Goal: Communication & Community: Answer question/provide support

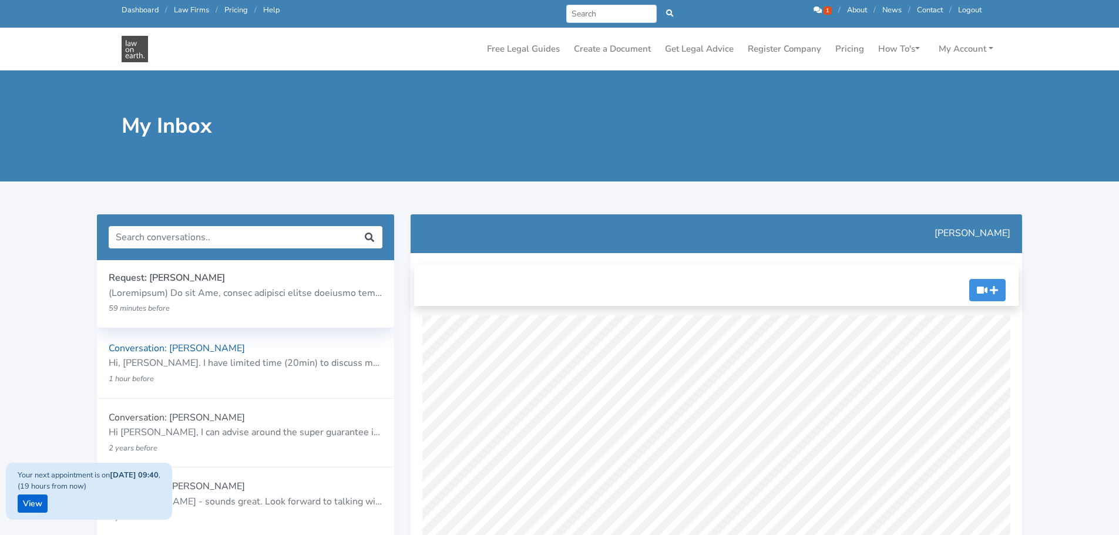
click at [264, 274] on p "Request: [PERSON_NAME]" at bounding box center [246, 278] width 274 height 15
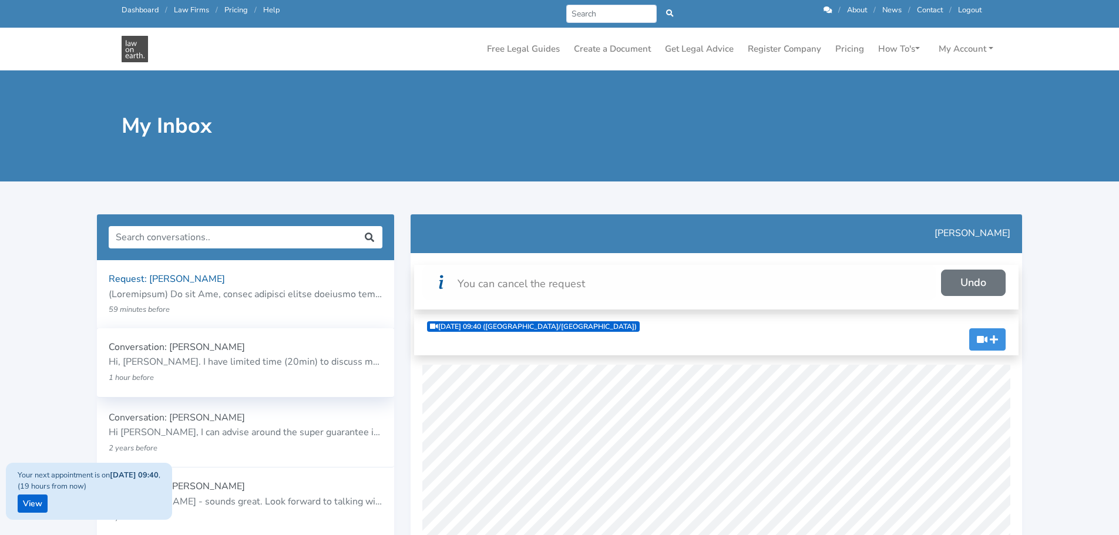
click at [274, 365] on p "Hi, [PERSON_NAME]. I have limited time (20min) to discuss my issues with you. I…" at bounding box center [246, 362] width 274 height 15
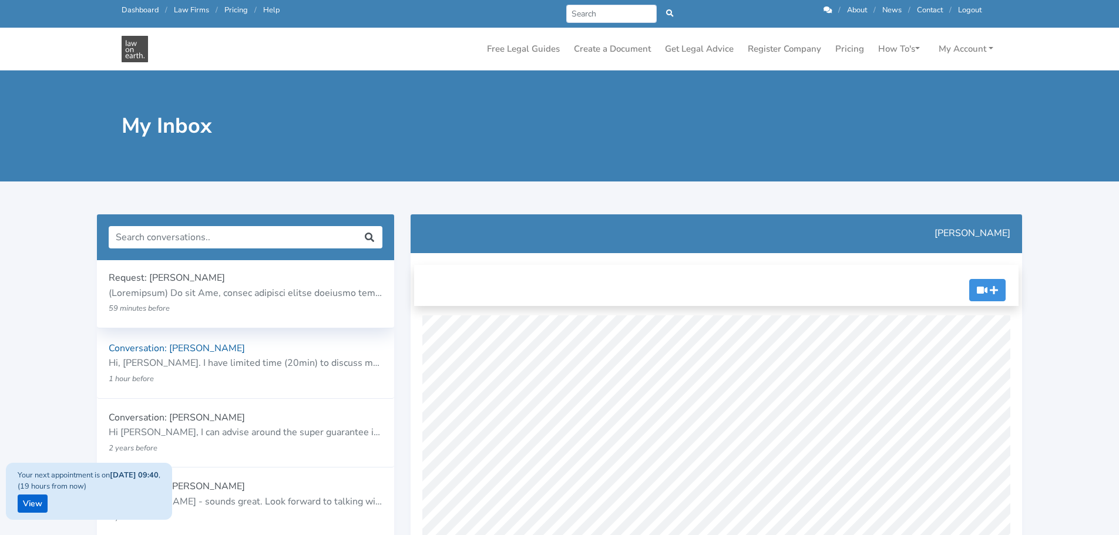
click at [271, 286] on p at bounding box center [246, 293] width 274 height 15
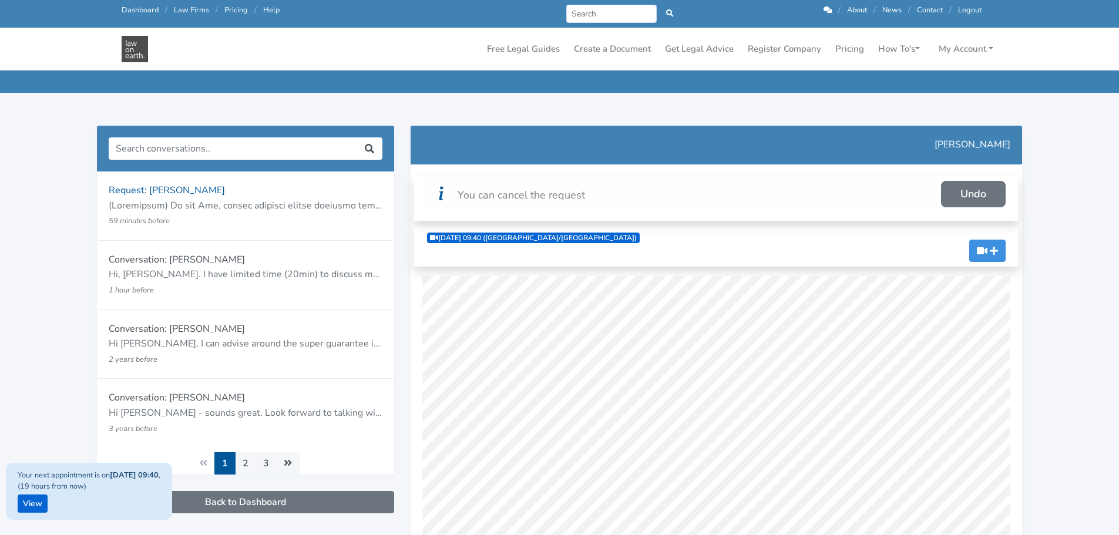
scroll to position [59, 0]
click at [257, 211] on p at bounding box center [246, 205] width 274 height 15
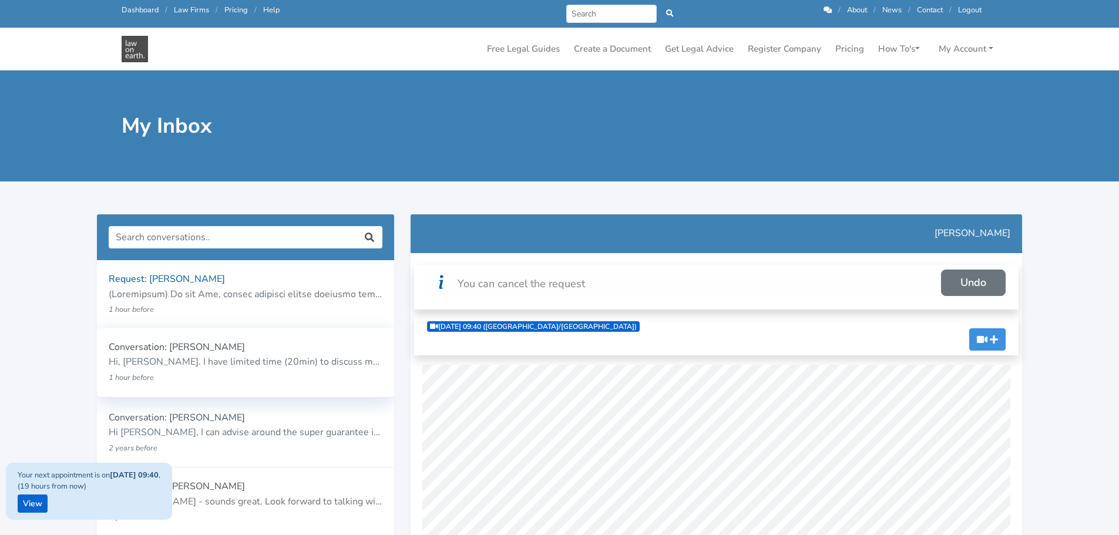
click at [239, 349] on p "Conversation: [PERSON_NAME]" at bounding box center [246, 347] width 274 height 15
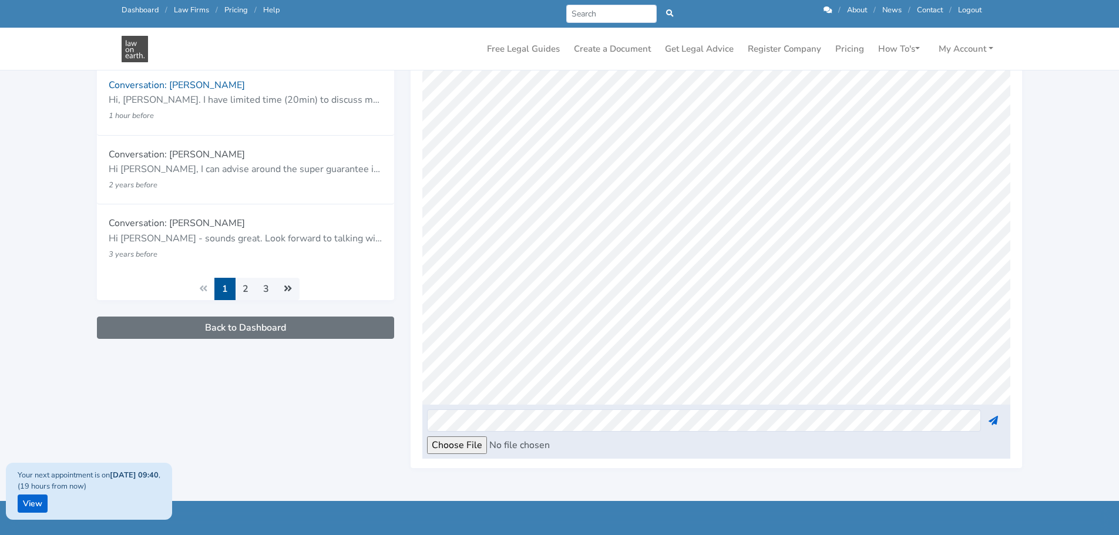
scroll to position [235, 0]
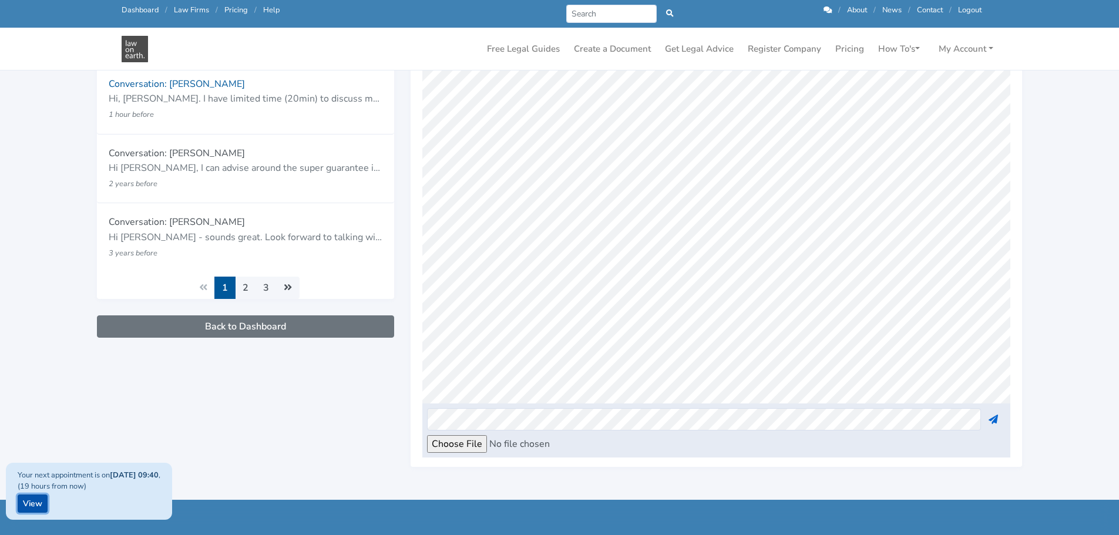
click at [41, 497] on link "View" at bounding box center [33, 503] width 30 height 18
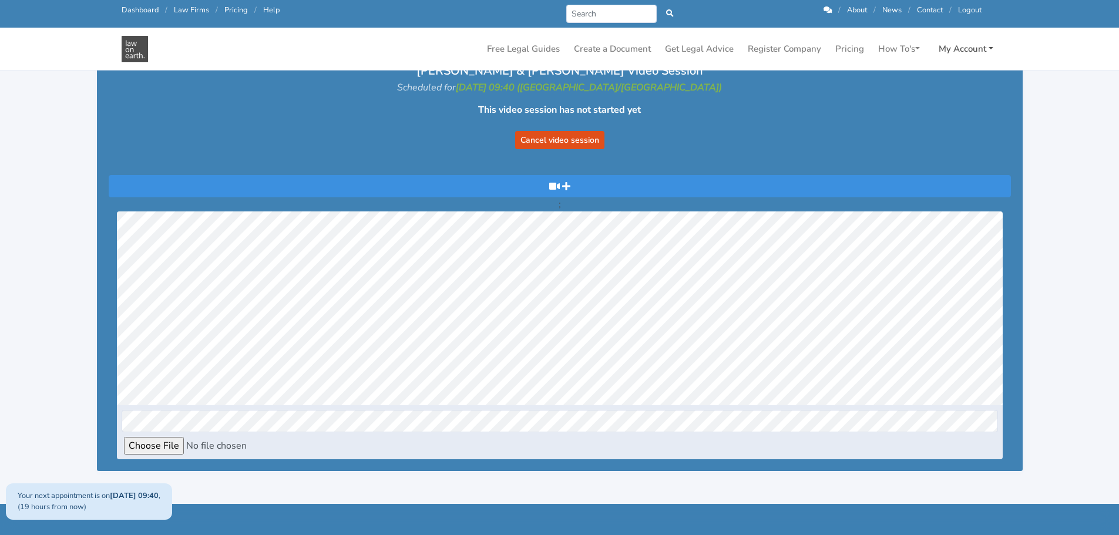
click at [974, 48] on link "My Account" at bounding box center [966, 49] width 64 height 23
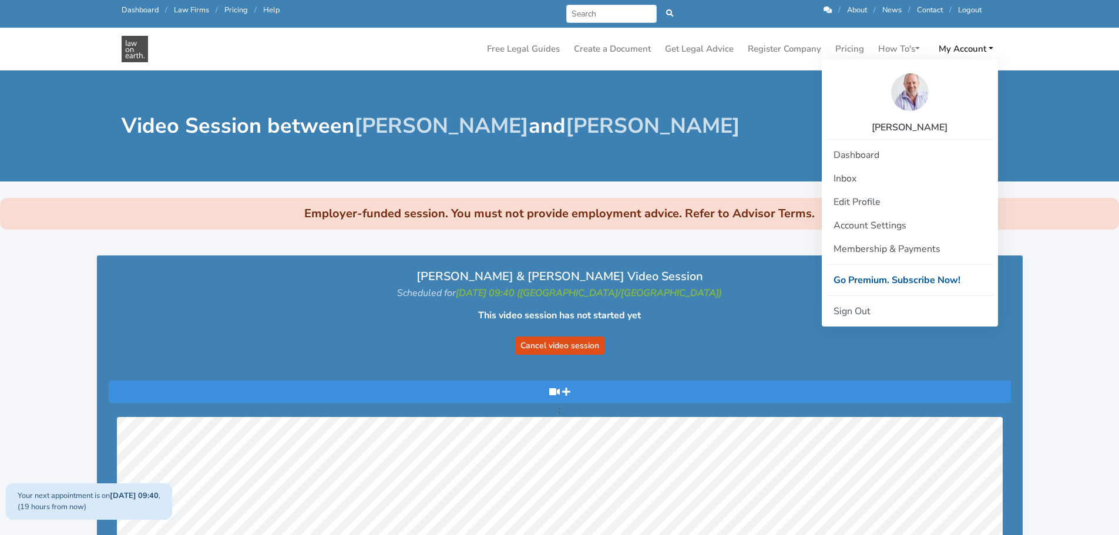
click at [243, 7] on link "Pricing" at bounding box center [235, 10] width 23 height 11
